Goal: Navigation & Orientation: Find specific page/section

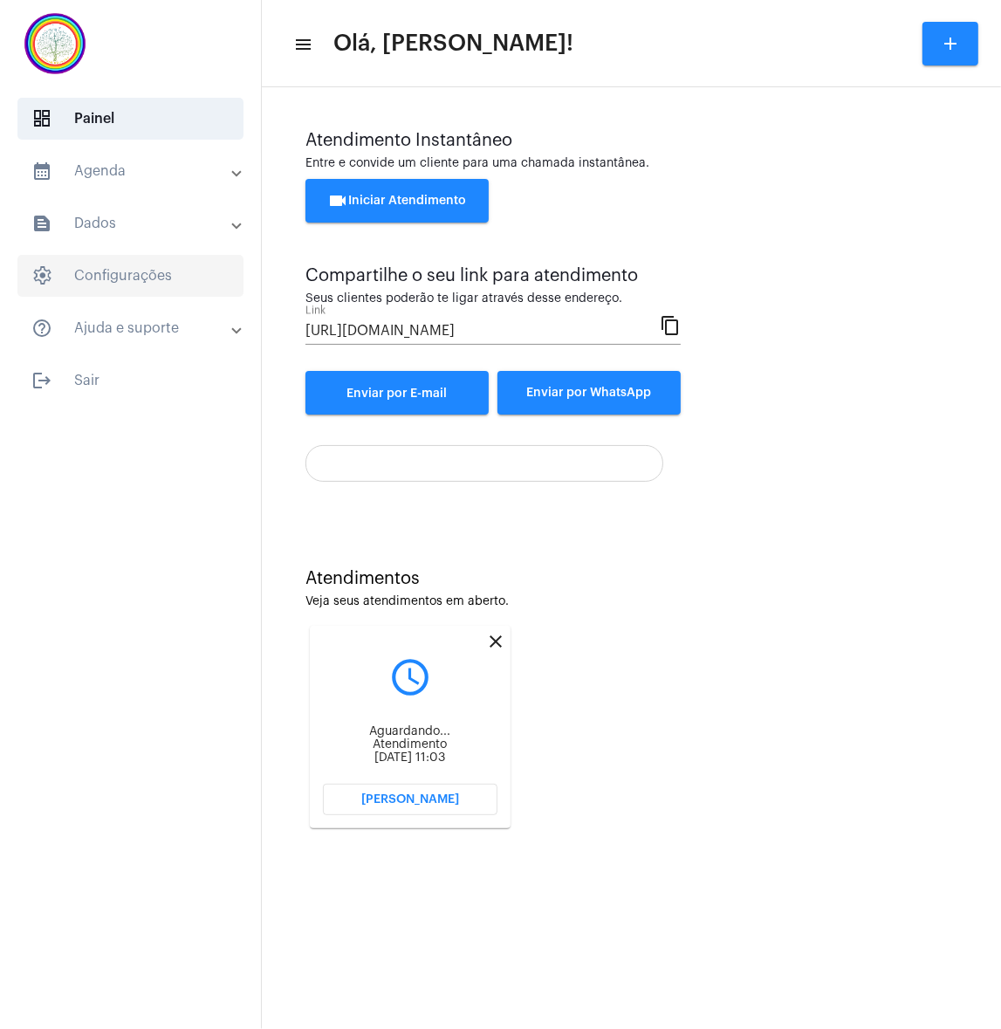
click at [148, 281] on span "settings Configurações" at bounding box center [130, 276] width 226 height 42
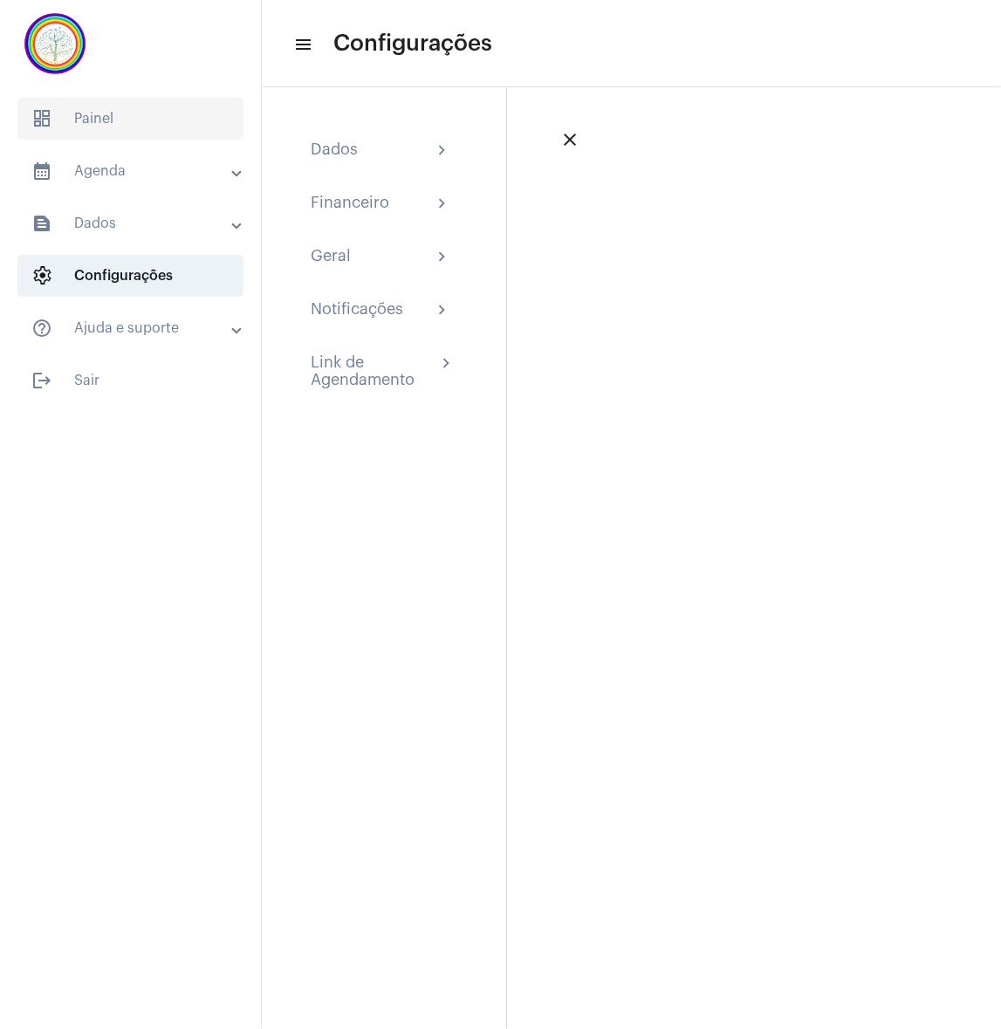
click at [63, 130] on span "dashboard Painel" at bounding box center [130, 119] width 226 height 42
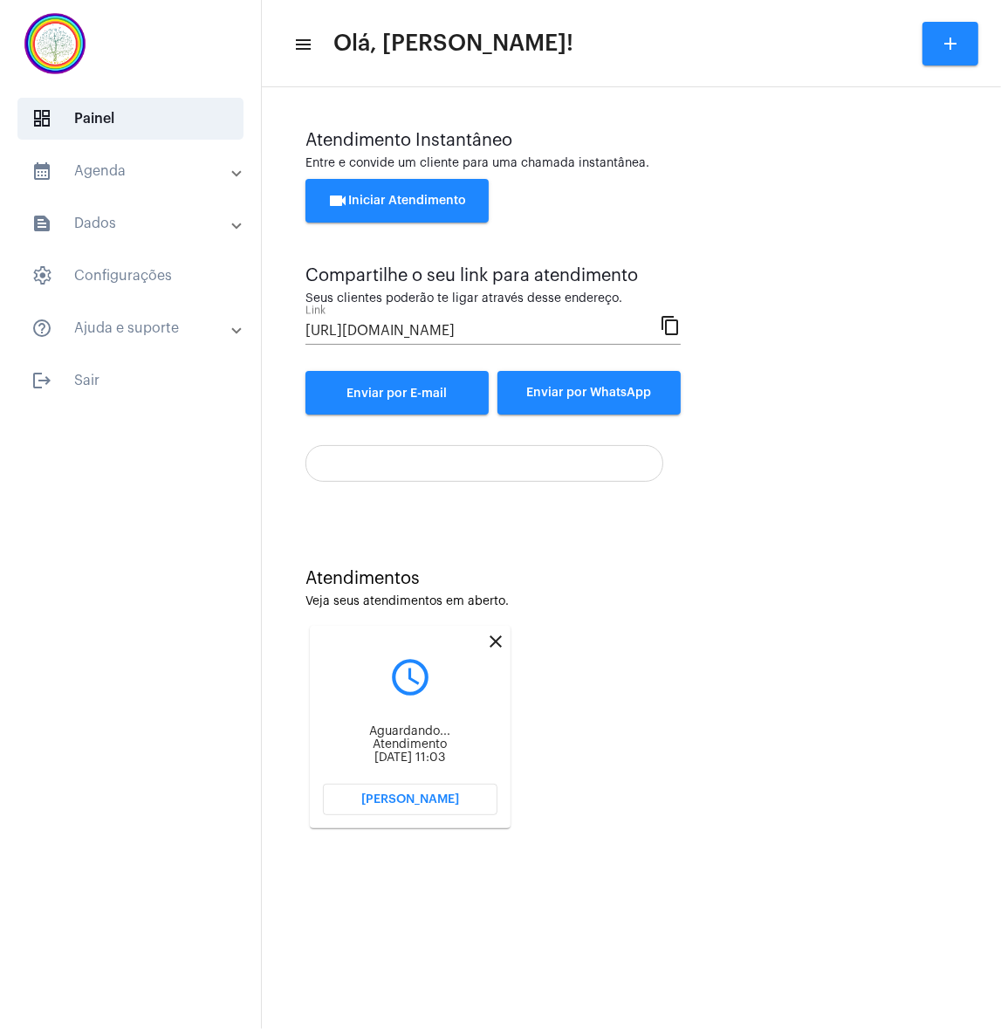
click at [162, 183] on mat-expansion-panel-header "calendar_month_outlined Agenda" at bounding box center [135, 171] width 250 height 42
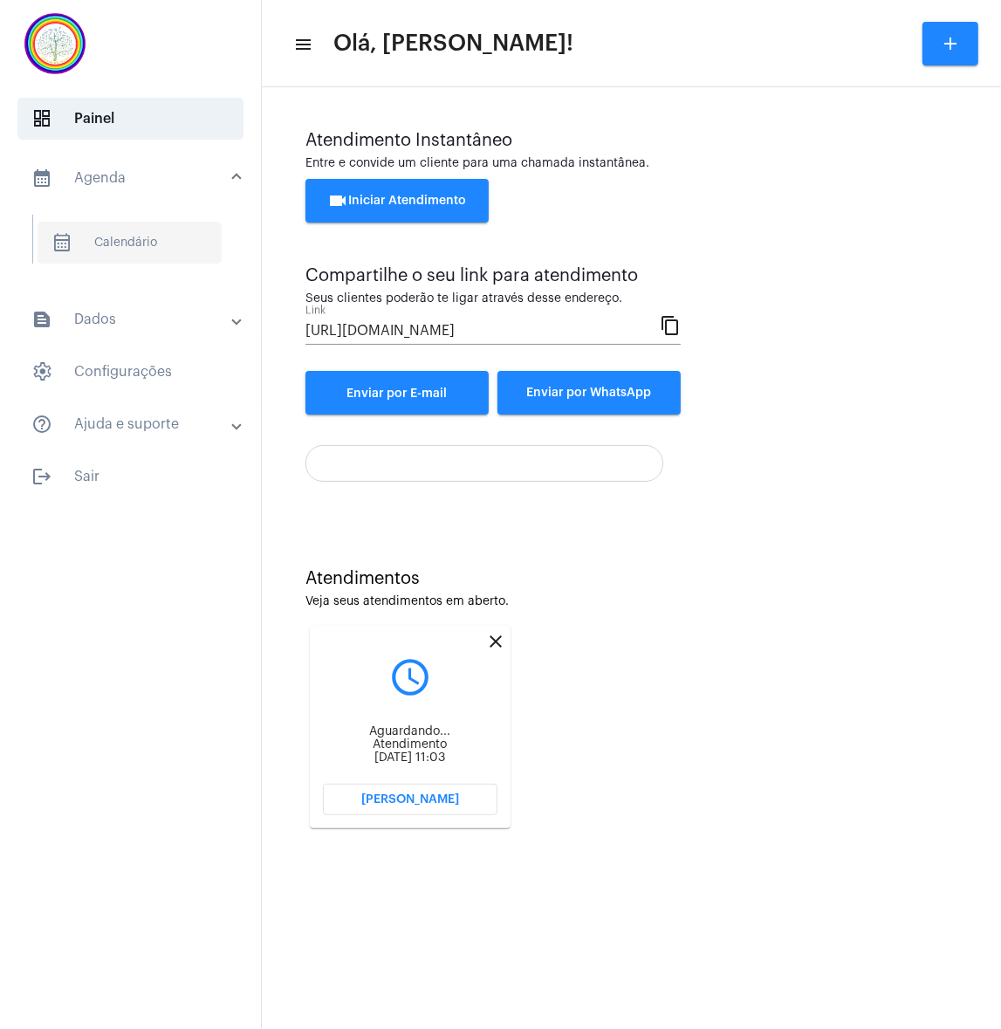
click at [105, 257] on span "calendar_month_outlined Calendário" at bounding box center [130, 243] width 184 height 42
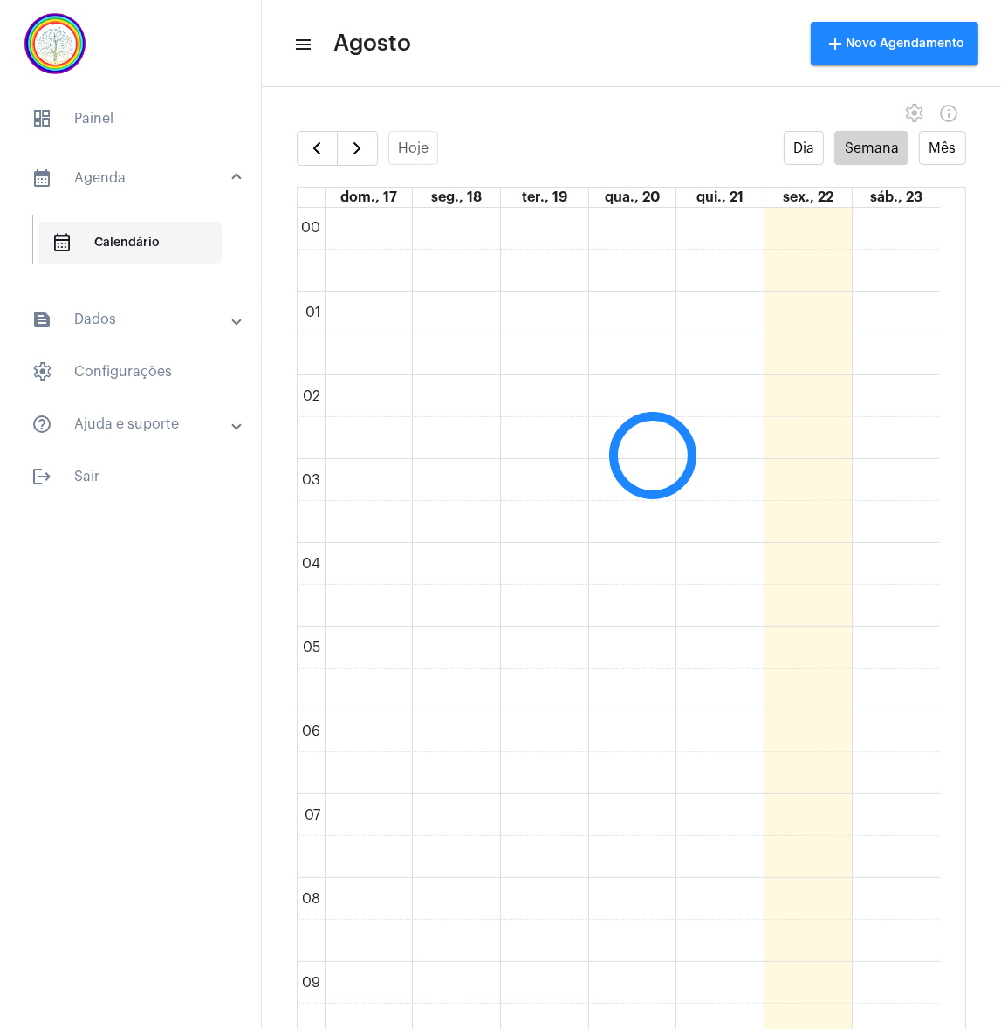
scroll to position [503, 0]
click at [928, 155] on button "Mês" at bounding box center [942, 148] width 47 height 34
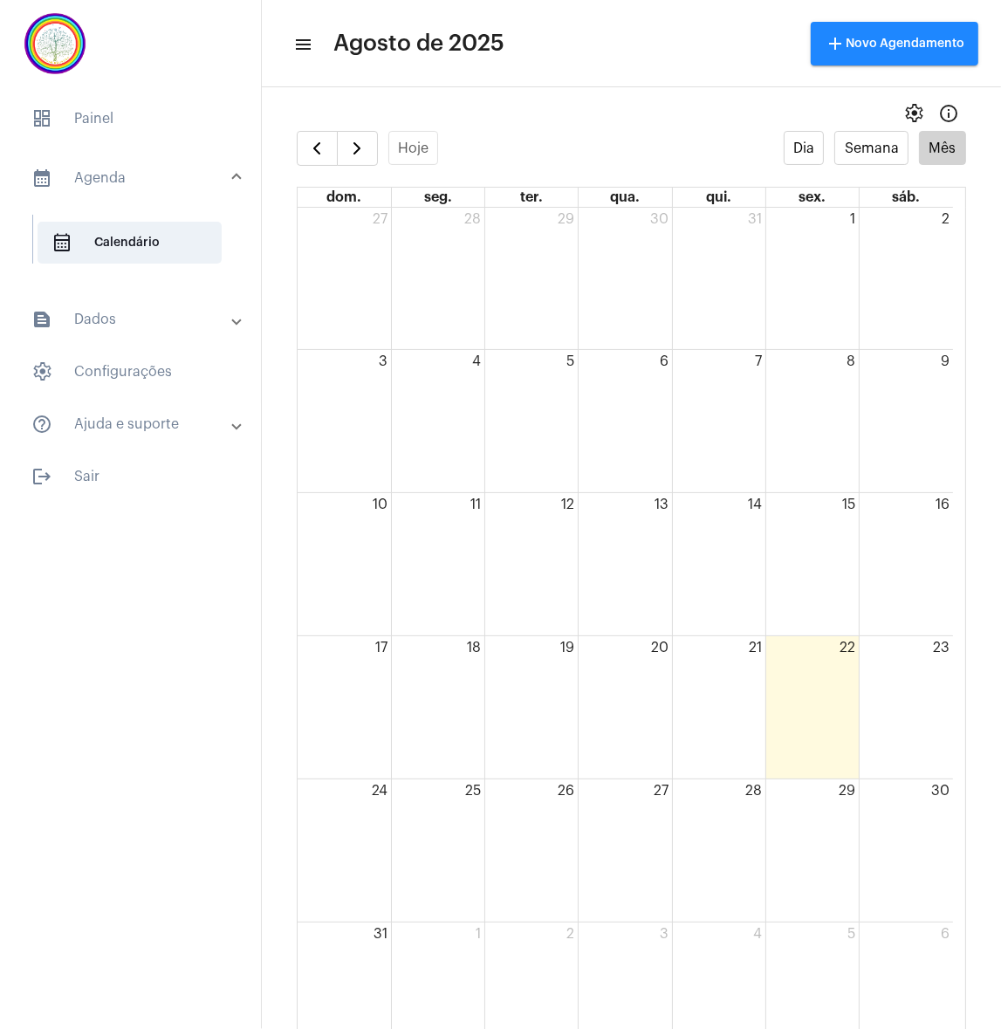
click at [90, 340] on mat-expansion-panel-header "text_snippet_outlined Dados" at bounding box center [135, 319] width 250 height 42
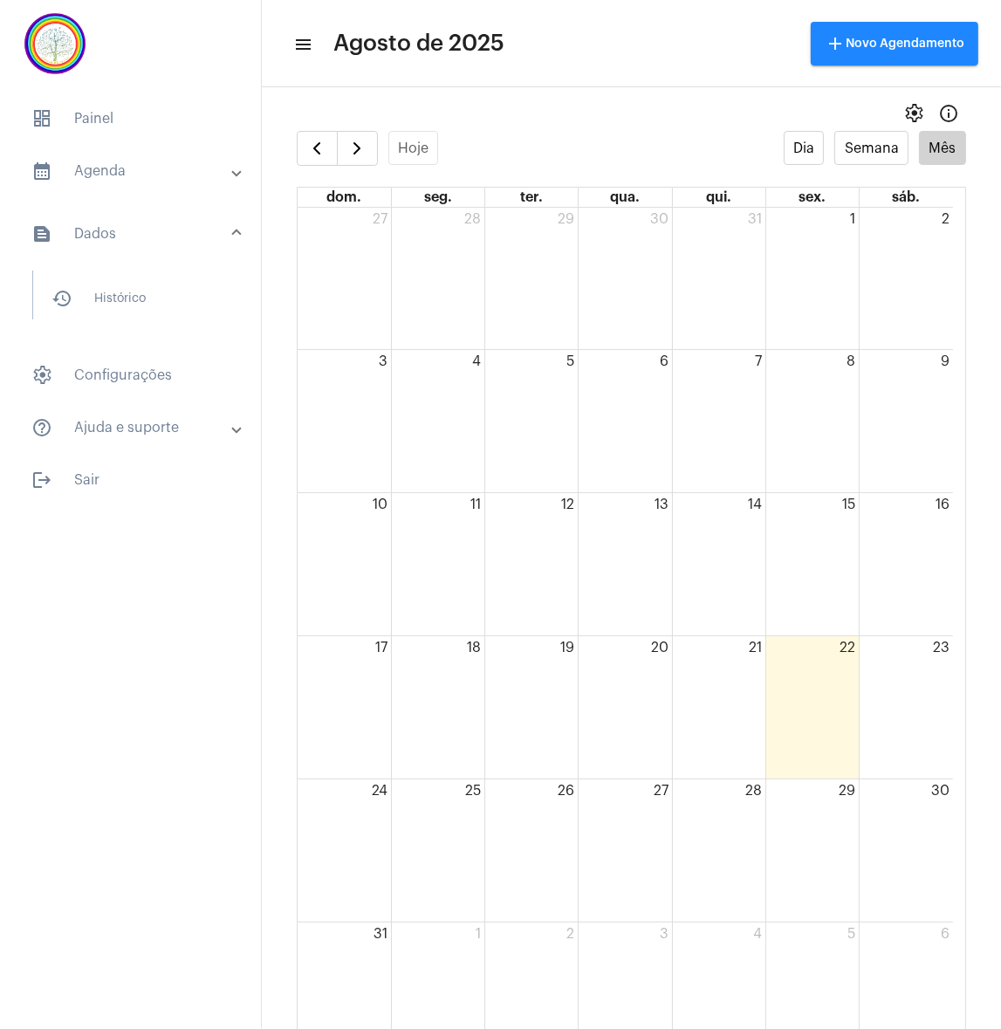
click at [118, 273] on mat-list "history_outlined Histórico" at bounding box center [142, 295] width 219 height 49
click at [118, 299] on span "history_outlined Histórico" at bounding box center [130, 298] width 184 height 42
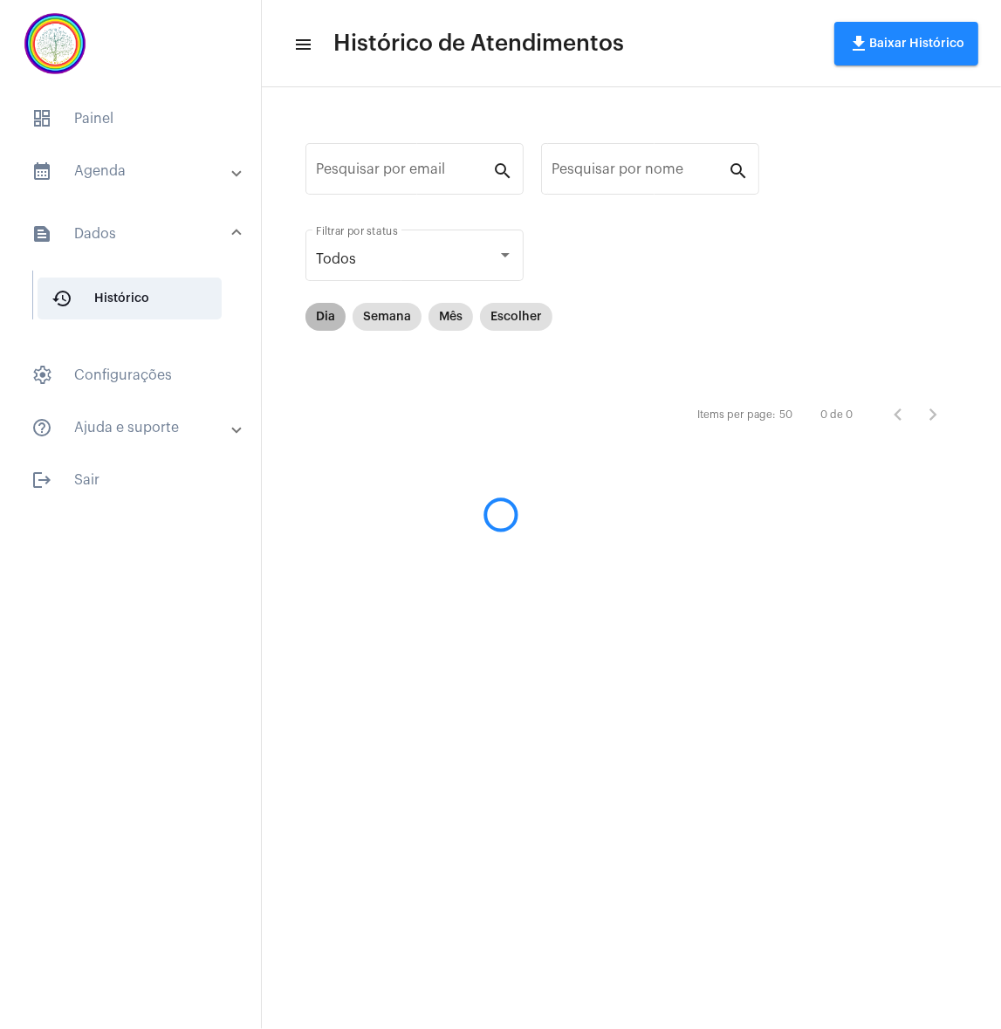
click at [322, 320] on mat-chip "Dia" at bounding box center [325, 317] width 40 height 28
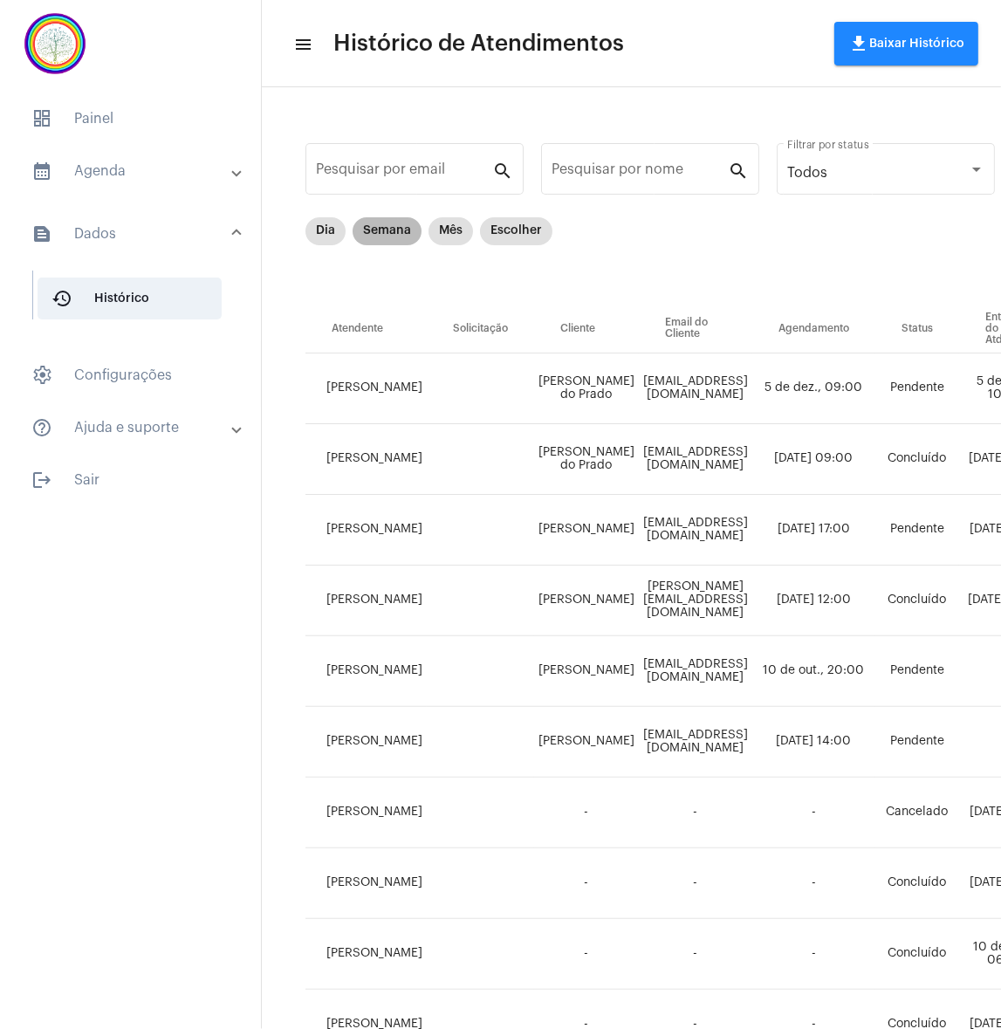
click at [387, 229] on mat-chip "Semana" at bounding box center [387, 231] width 69 height 28
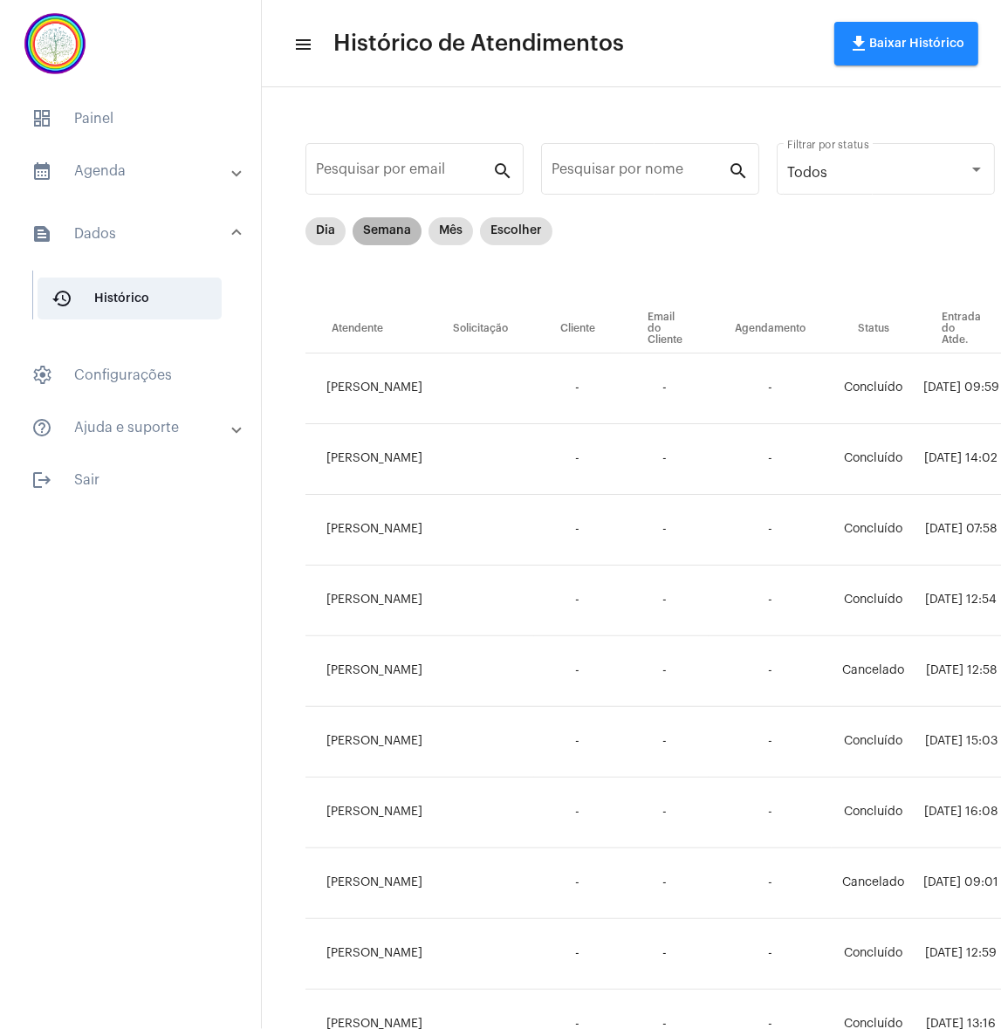
scroll to position [0, 471]
